Goal: Information Seeking & Learning: Learn about a topic

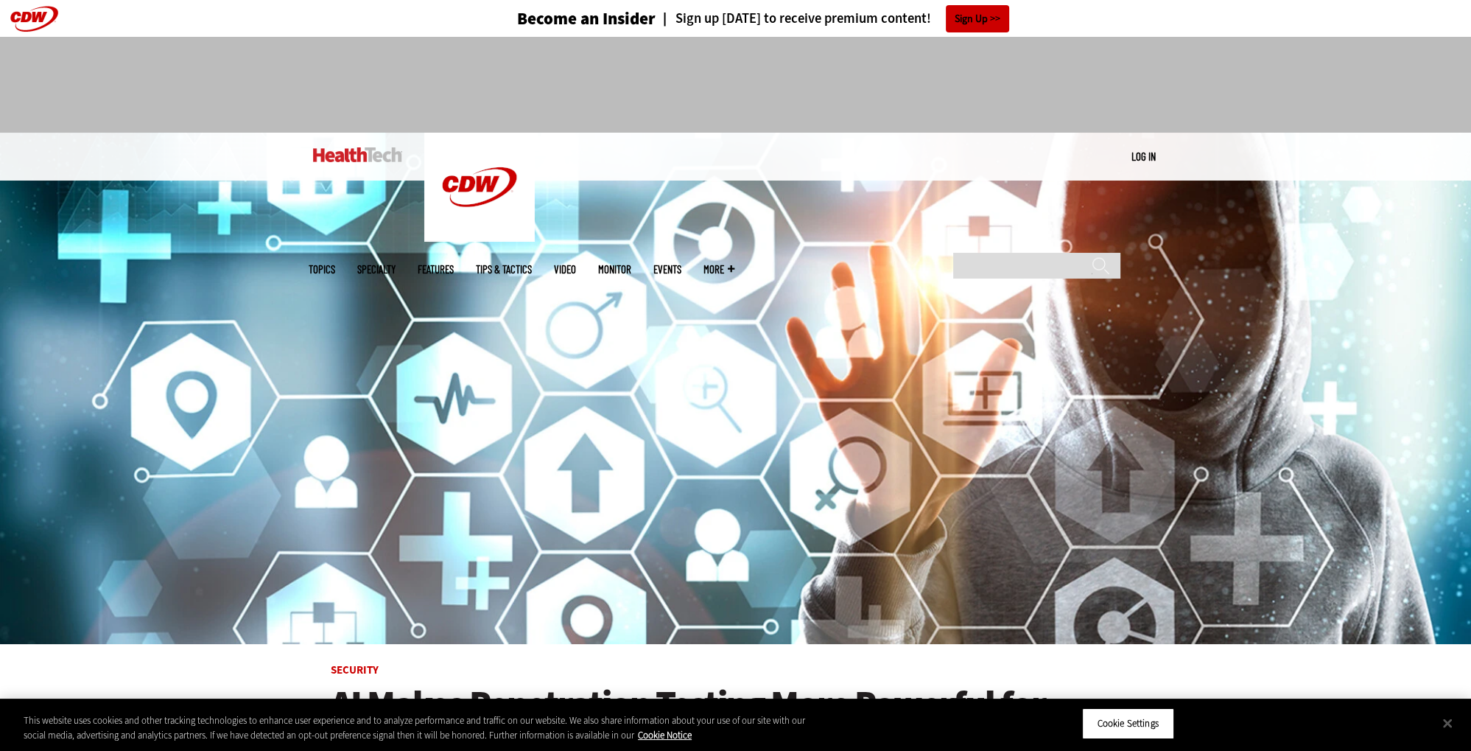
click at [454, 264] on link "Features" at bounding box center [436, 269] width 36 height 11
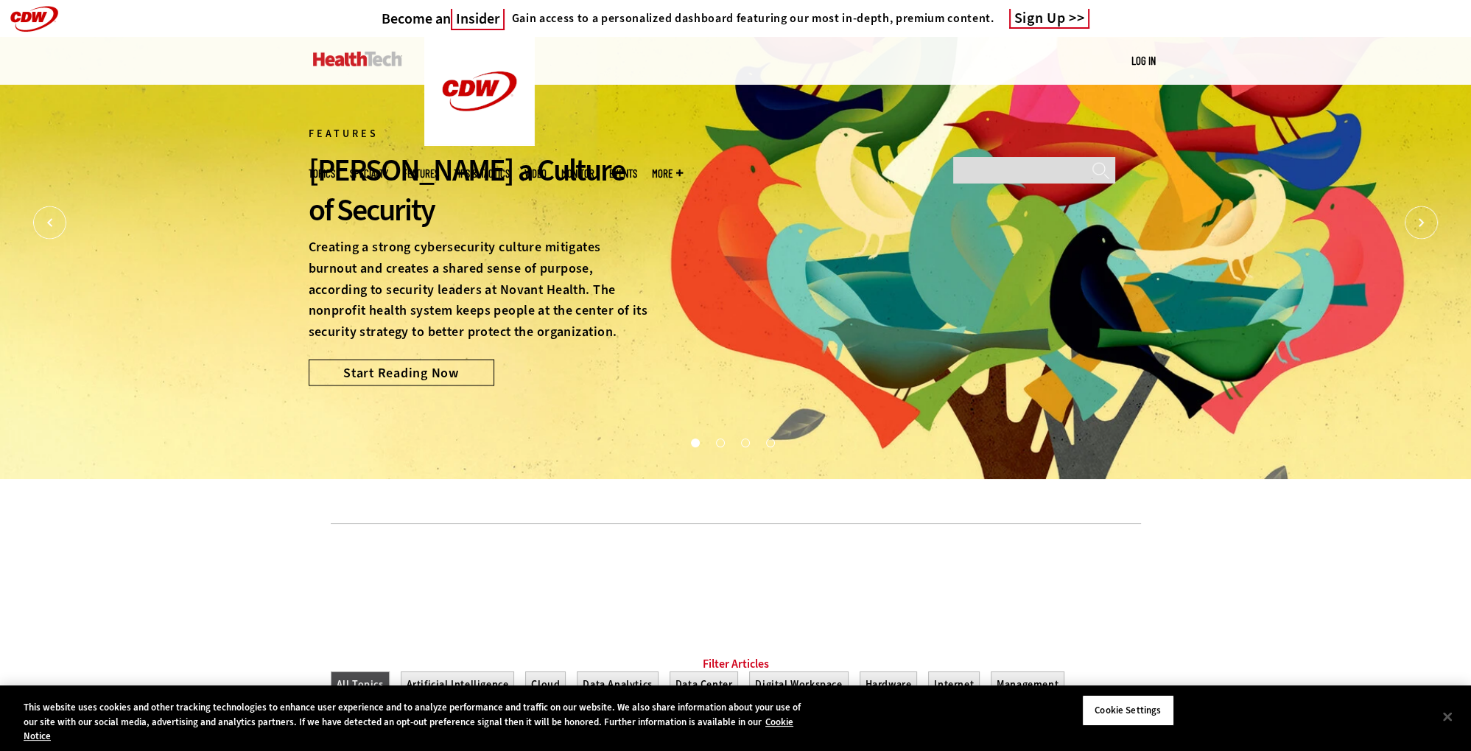
click at [510, 168] on link "Tips & Tactics" at bounding box center [482, 173] width 56 height 11
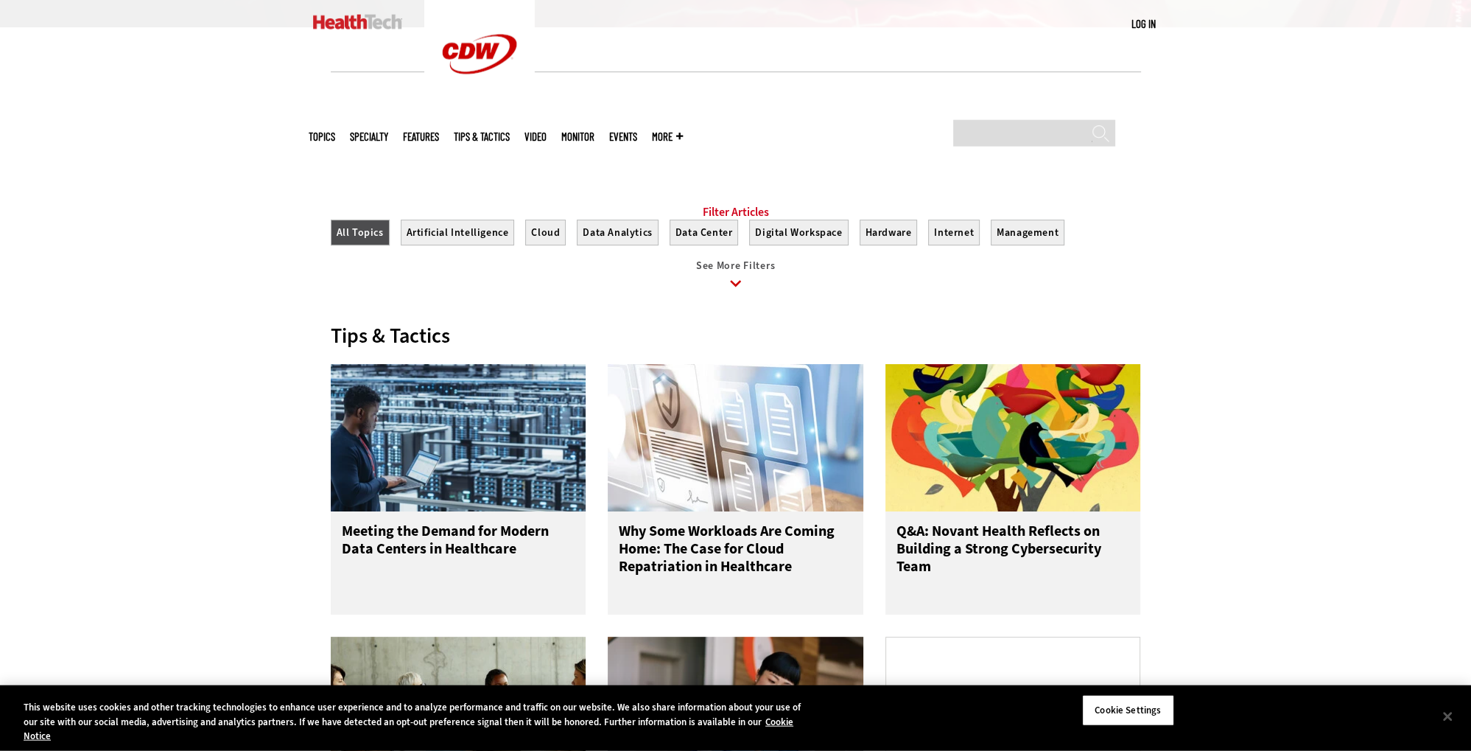
scroll to position [466, 0]
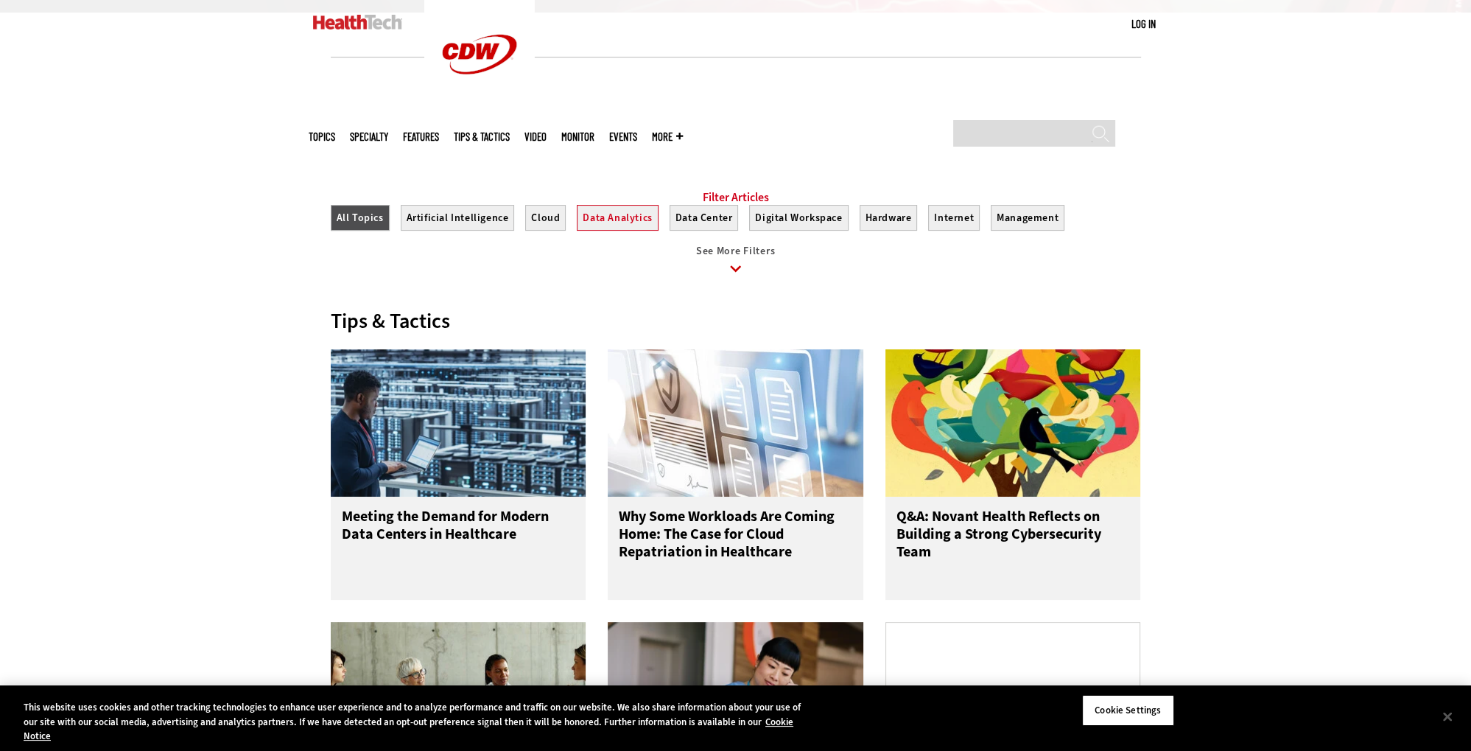
click at [607, 231] on button "Data Analytics" at bounding box center [617, 218] width 81 height 26
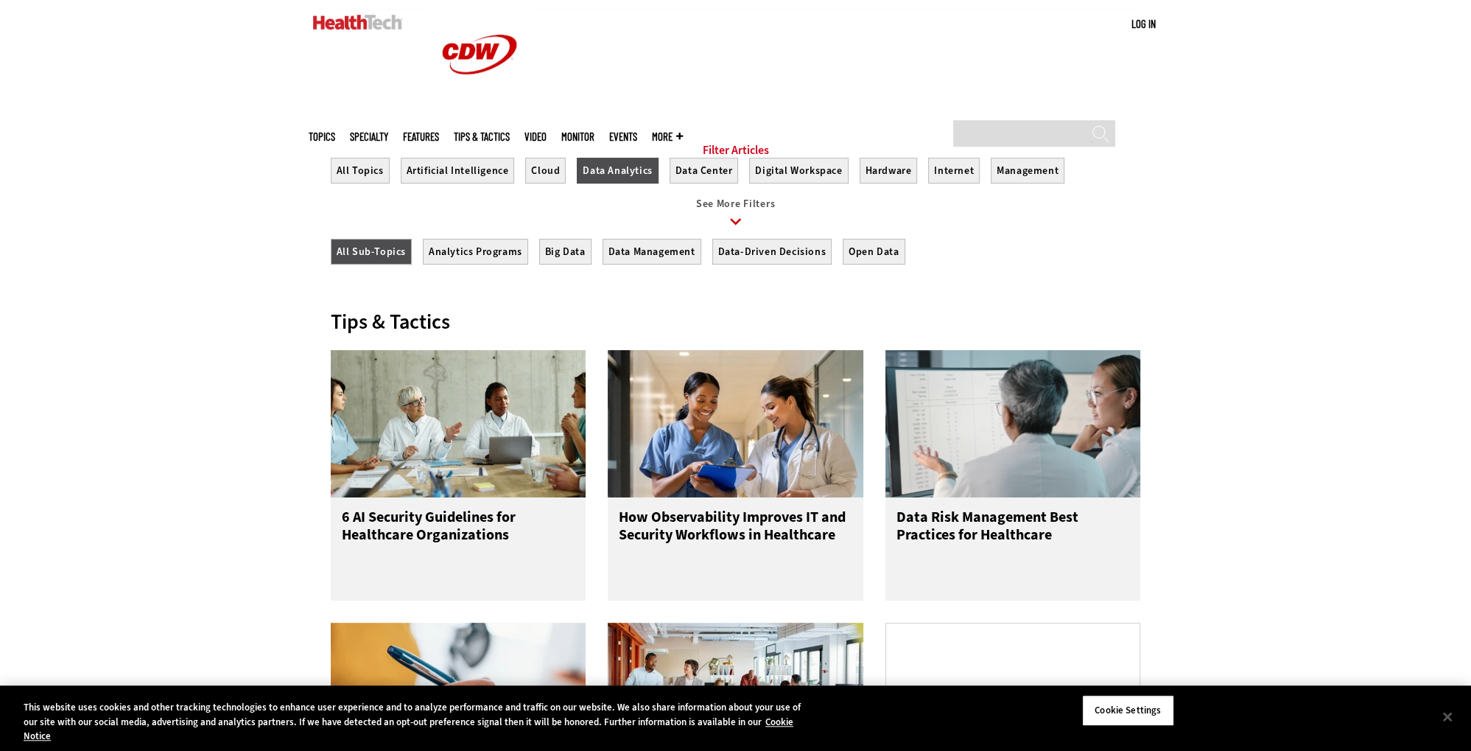
scroll to position [544, 0]
